Goal: Information Seeking & Learning: Check status

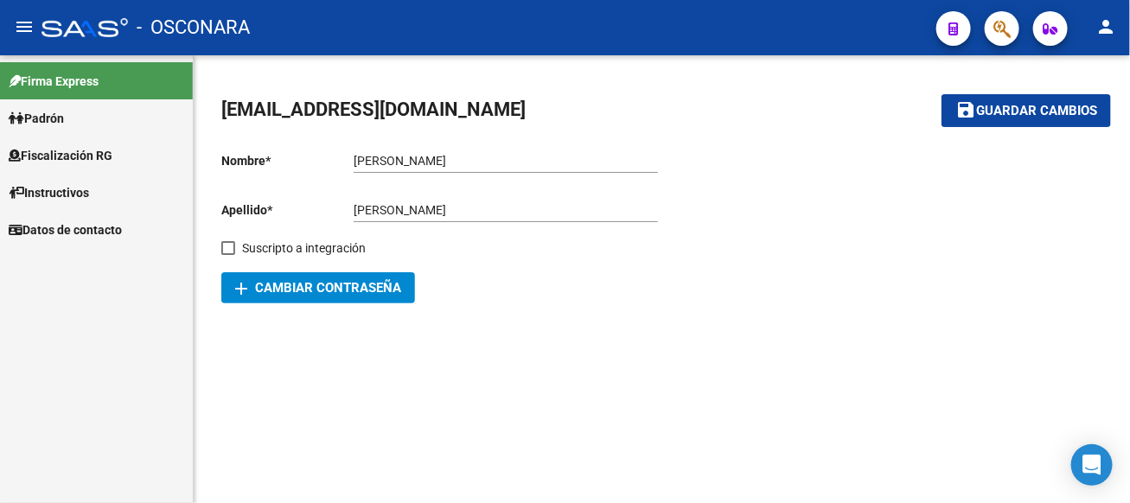
click at [77, 121] on link "Padrón" at bounding box center [96, 117] width 193 height 37
click at [80, 196] on span "Fiscalización RG" at bounding box center [61, 192] width 104 height 19
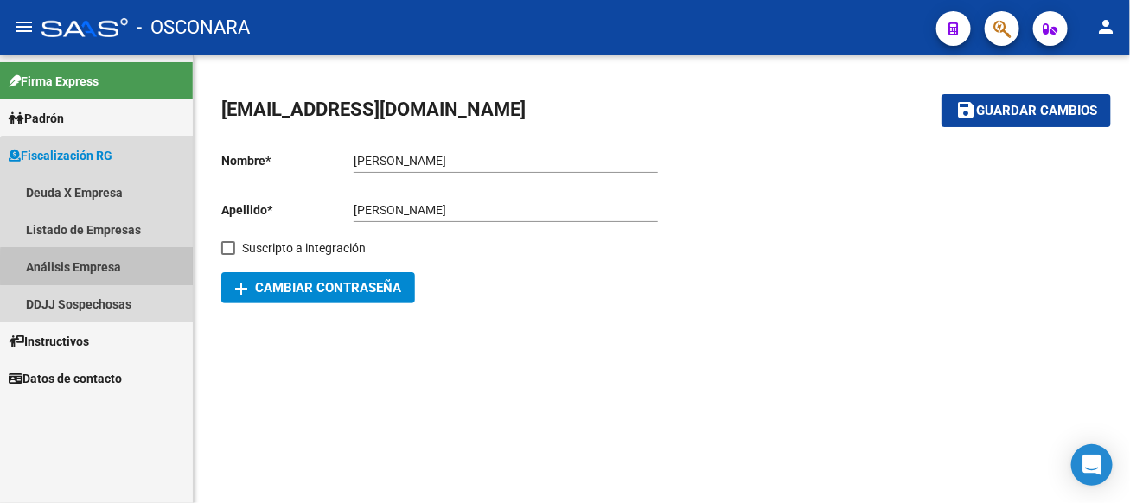
click at [112, 268] on link "Análisis Empresa" at bounding box center [96, 266] width 193 height 37
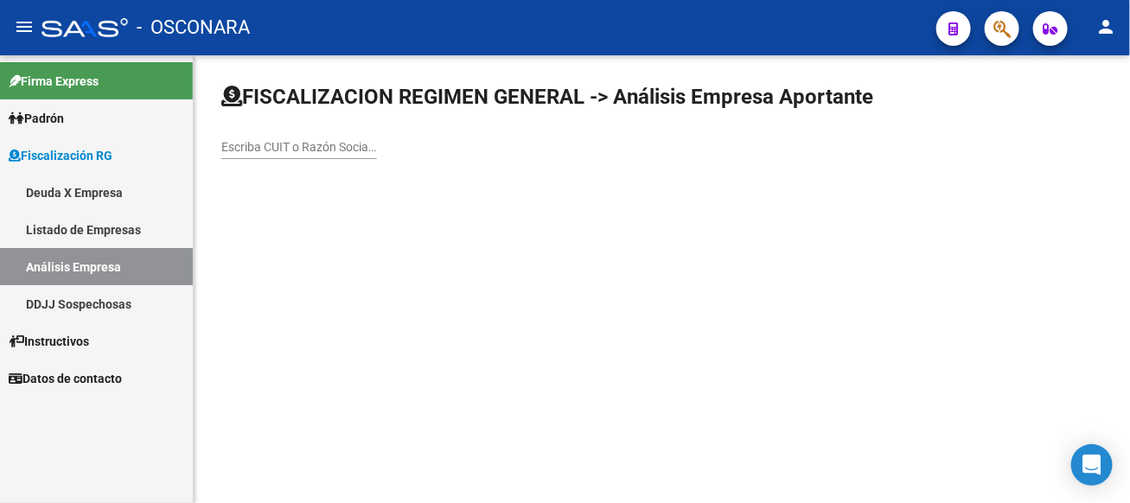
click at [377, 149] on input "Escriba CUIT o Razón Social para buscar" at bounding box center [299, 147] width 156 height 15
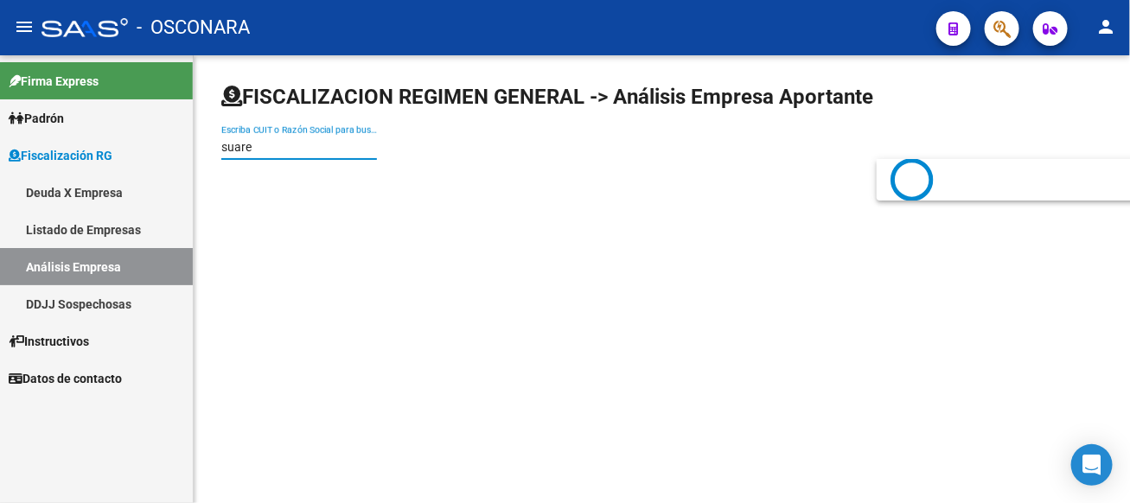
type input "suare"
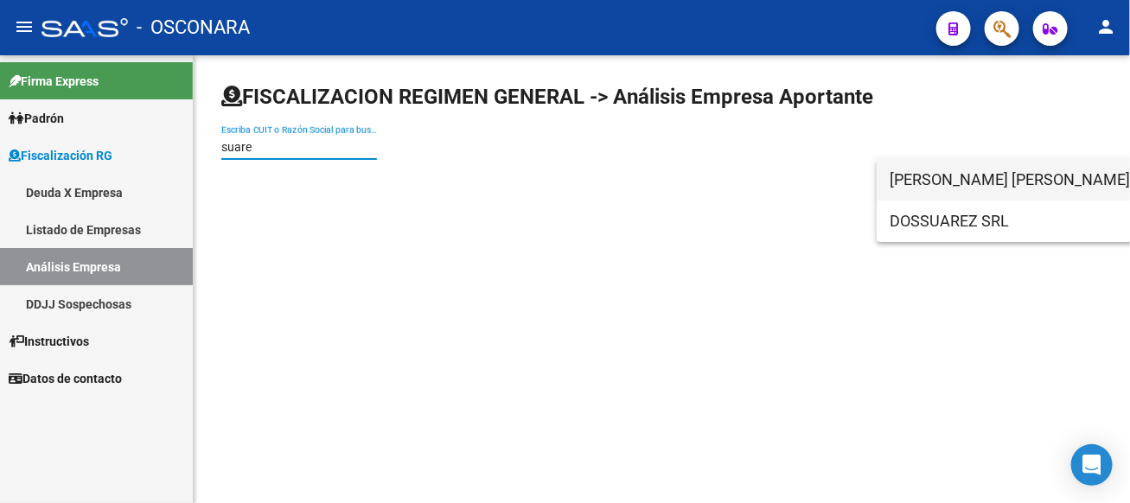
click at [962, 197] on span "[PERSON_NAME] [PERSON_NAME]" at bounding box center [1136, 180] width 491 height 42
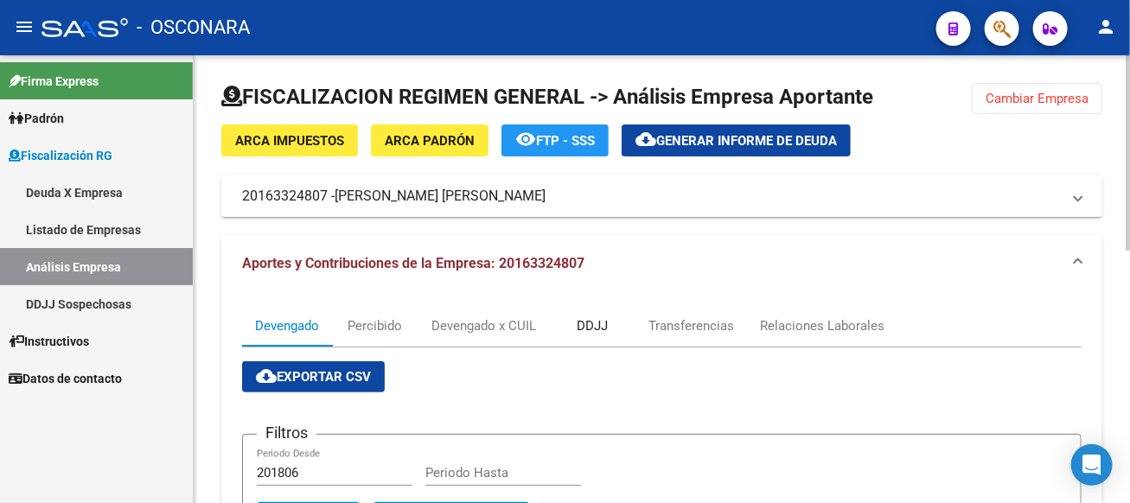
click at [599, 331] on div "DDJJ" at bounding box center [592, 325] width 31 height 19
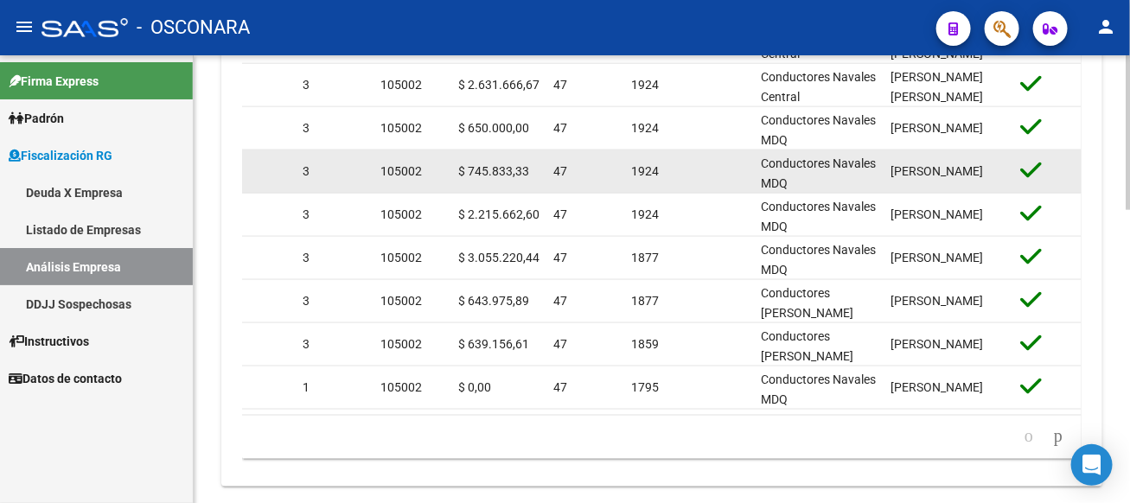
scroll to position [846, 0]
